Goal: Task Accomplishment & Management: Manage account settings

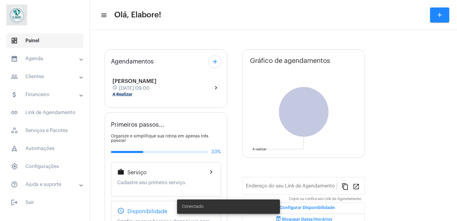
type input "[URL][DOMAIN_NAME]"
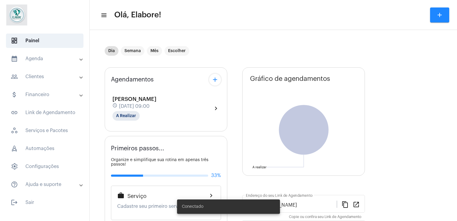
click at [42, 58] on mat-panel-title "calendar_month_outlined Agenda" at bounding box center [45, 58] width 69 height 7
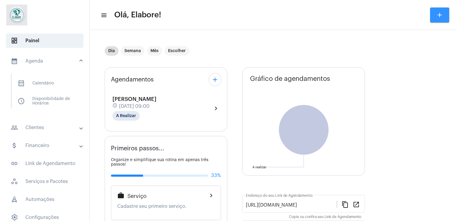
click at [441, 14] on mat-icon "add" at bounding box center [439, 14] width 7 height 7
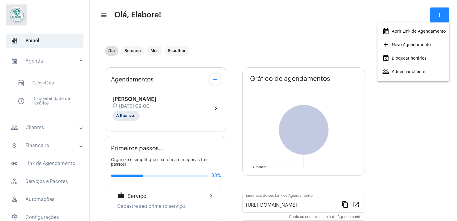
click at [212, 82] on div at bounding box center [228, 110] width 457 height 221
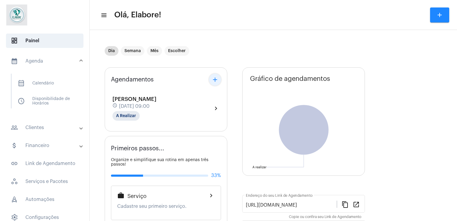
click at [212, 82] on mat-icon "add" at bounding box center [215, 79] width 7 height 7
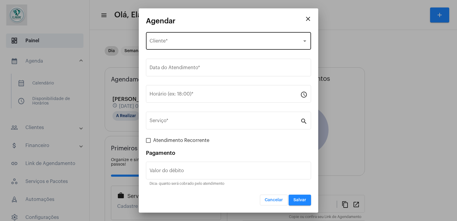
click at [222, 39] on div "Selecione o Cliente Cliente *" at bounding box center [229, 40] width 158 height 19
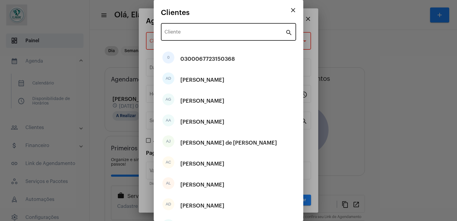
click at [218, 29] on div "Cliente" at bounding box center [225, 31] width 121 height 19
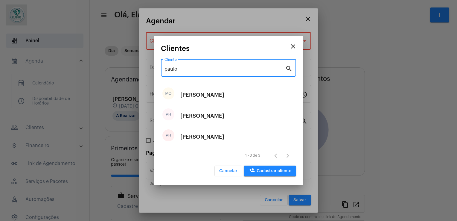
type input "paulo"
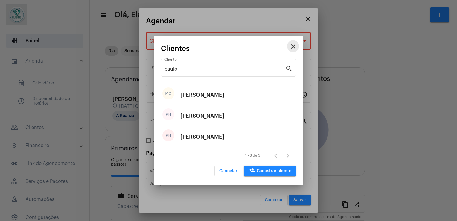
click at [295, 45] on mat-icon "close" at bounding box center [293, 46] width 7 height 7
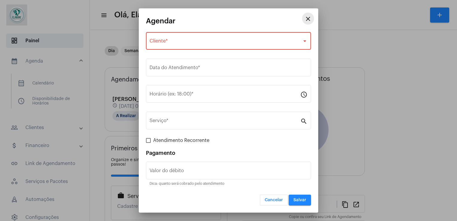
click at [308, 21] on mat-icon "close" at bounding box center [308, 18] width 7 height 7
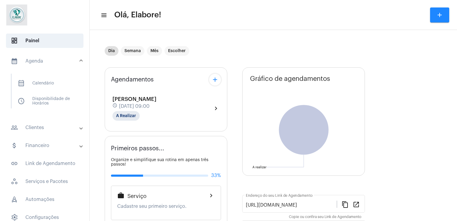
click at [286, 50] on div "Dia Semana Mês Escolher" at bounding box center [234, 51] width 259 height 30
click at [215, 79] on mat-icon "add" at bounding box center [215, 79] width 7 height 7
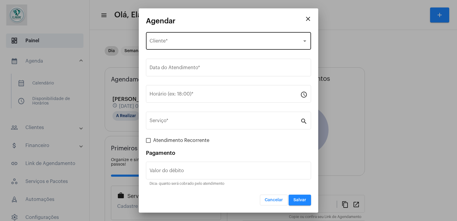
click at [224, 37] on div "Selecione o Cliente Cliente *" at bounding box center [229, 40] width 158 height 19
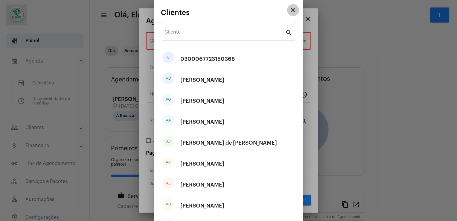
click at [290, 9] on mat-icon "close" at bounding box center [293, 10] width 7 height 7
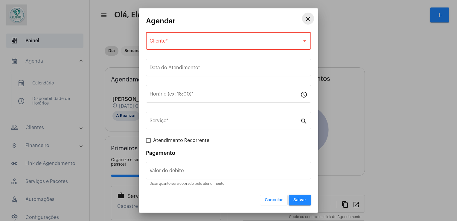
click at [312, 20] on button "close" at bounding box center [308, 19] width 12 height 12
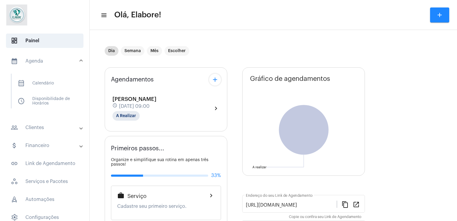
click at [157, 111] on div "[PERSON_NAME] schedule [DATE] 09:00 A Realizar" at bounding box center [135, 108] width 44 height 25
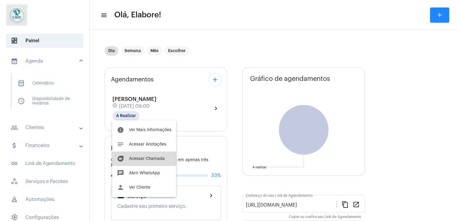
click at [161, 157] on span "Acessar Chamada" at bounding box center [147, 159] width 36 height 4
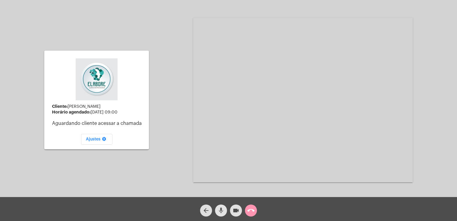
click at [219, 211] on mat-icon "mic" at bounding box center [221, 210] width 7 height 7
drag, startPoint x: 242, startPoint y: 211, endPoint x: 234, endPoint y: 212, distance: 8.5
click at [234, 212] on div "videocam" at bounding box center [236, 208] width 15 height 15
click at [234, 212] on mat-icon "videocam_off" at bounding box center [236, 210] width 7 height 7
click at [234, 212] on mat-icon "videocam" at bounding box center [236, 210] width 7 height 7
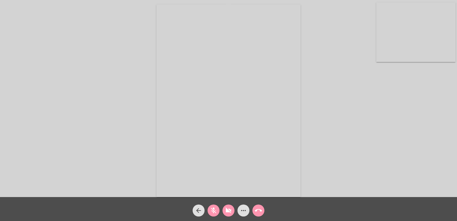
drag, startPoint x: 226, startPoint y: 211, endPoint x: 216, endPoint y: 208, distance: 11.2
click at [216, 208] on div "arrow_back mic_off videocam_off more_horiz call_end" at bounding box center [228, 209] width 457 height 24
click at [216, 208] on mat-icon "mic_off" at bounding box center [213, 210] width 7 height 7
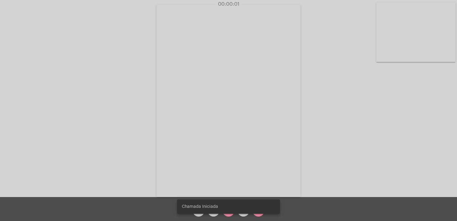
click at [227, 216] on div "Chamada Iniciada" at bounding box center [228, 206] width 117 height 29
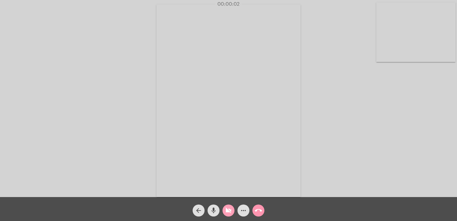
click at [228, 213] on mat-icon "videocam_off" at bounding box center [228, 210] width 7 height 7
click at [228, 213] on mat-icon "videocam" at bounding box center [228, 210] width 7 height 7
click at [228, 213] on mat-icon "videocam_off" at bounding box center [228, 210] width 7 height 7
click at [322, 107] on div "Acessando Câmera e Microfone..." at bounding box center [229, 99] width 456 height 197
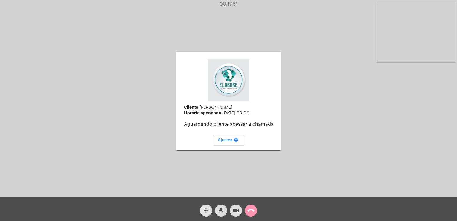
click at [204, 213] on mat-icon "arrow_back" at bounding box center [206, 210] width 7 height 7
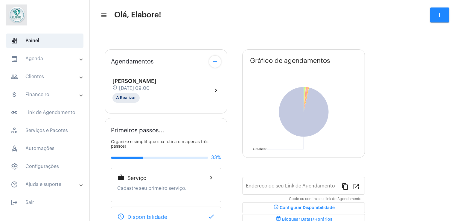
type input "[URL][DOMAIN_NAME]"
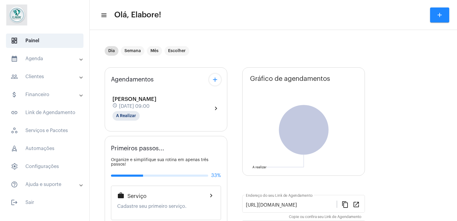
click at [174, 101] on div "[PERSON_NAME] schedule [DATE] 09:00 A Realizar chevron_right" at bounding box center [166, 108] width 107 height 25
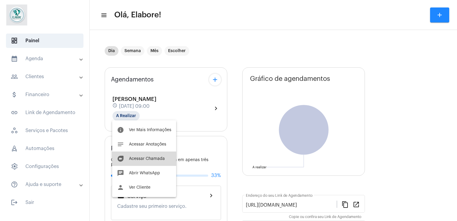
click at [141, 160] on span "Acessar Chamada" at bounding box center [147, 159] width 36 height 4
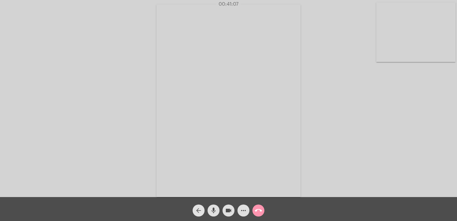
click at [198, 211] on mat-icon "arrow_back" at bounding box center [198, 210] width 7 height 7
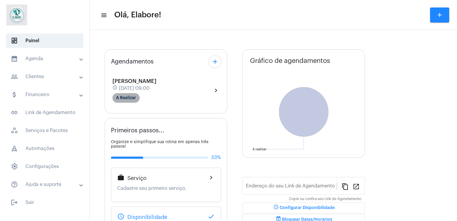
click at [118, 97] on mat-chip "A Realizar" at bounding box center [126, 98] width 27 height 10
type input "[URL][DOMAIN_NAME]"
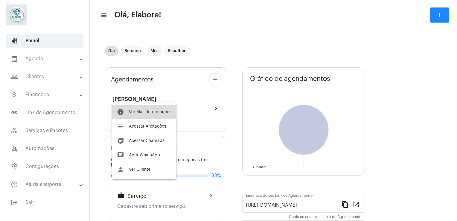
click at [147, 110] on span "Ver Mais Informações" at bounding box center [150, 112] width 43 height 4
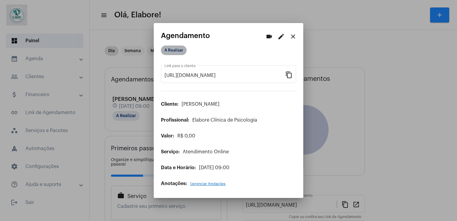
click at [176, 54] on mat-chip "A Realizar" at bounding box center [174, 50] width 26 height 10
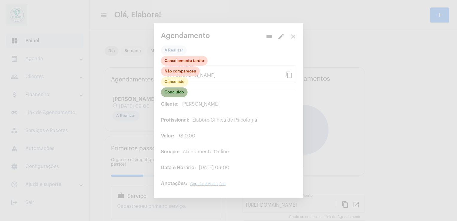
click at [179, 94] on mat-chip "Concluído" at bounding box center [174, 92] width 27 height 10
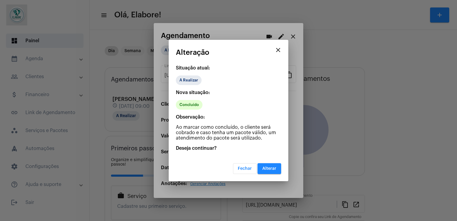
click at [262, 172] on button "Alterar" at bounding box center [270, 168] width 24 height 11
